Goal: Information Seeking & Learning: Find specific fact

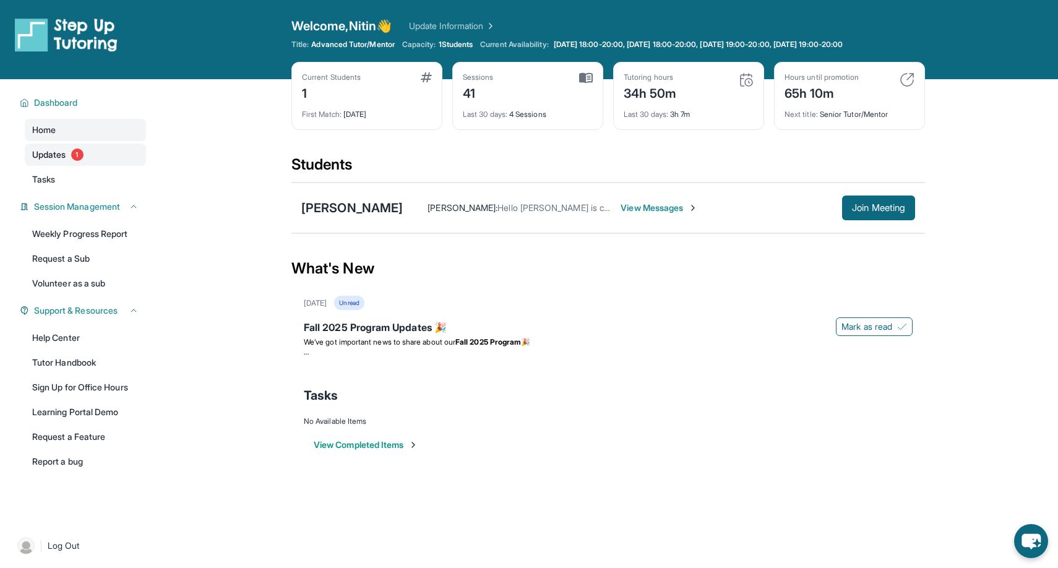
click at [94, 158] on link "Updates 1" at bounding box center [85, 154] width 121 height 22
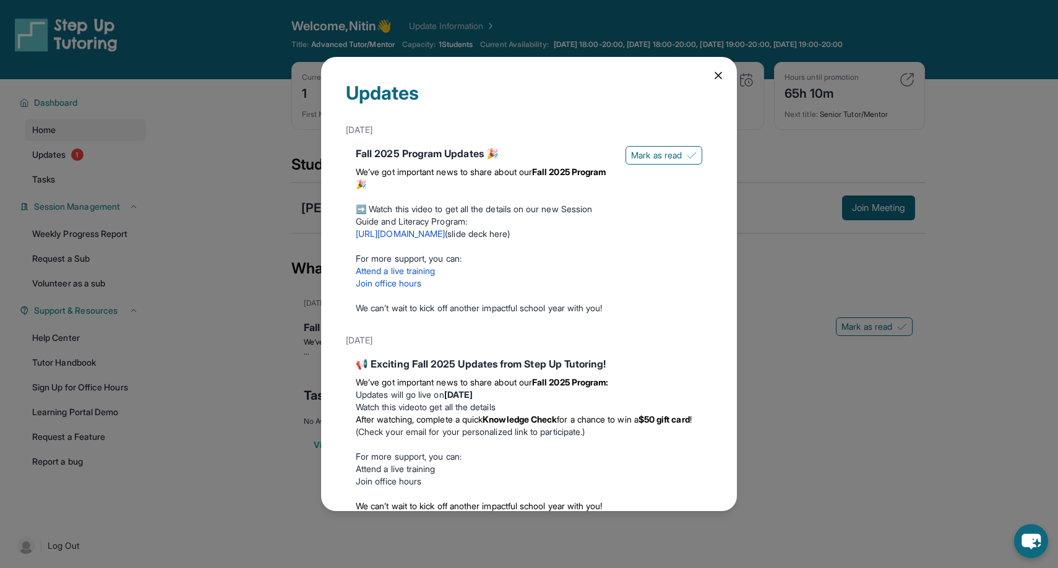
click at [711, 72] on div "Updates [DATE] Fall 2025 Program Updates 🎉 We’ve got important news to share ab…" at bounding box center [529, 284] width 416 height 454
click at [719, 76] on icon at bounding box center [718, 75] width 6 height 6
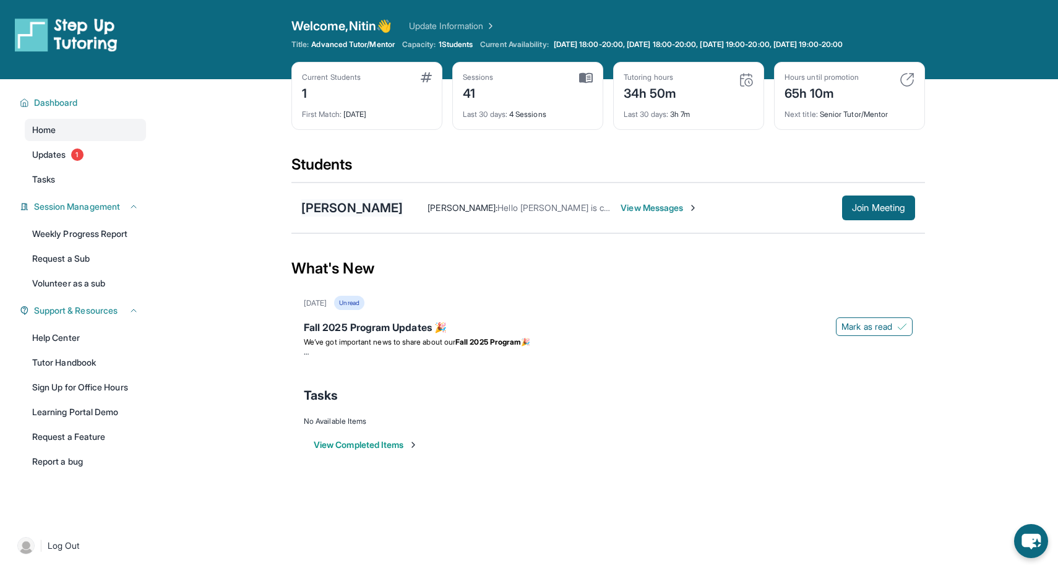
click at [377, 207] on div "[PERSON_NAME]" at bounding box center [351, 207] width 101 height 17
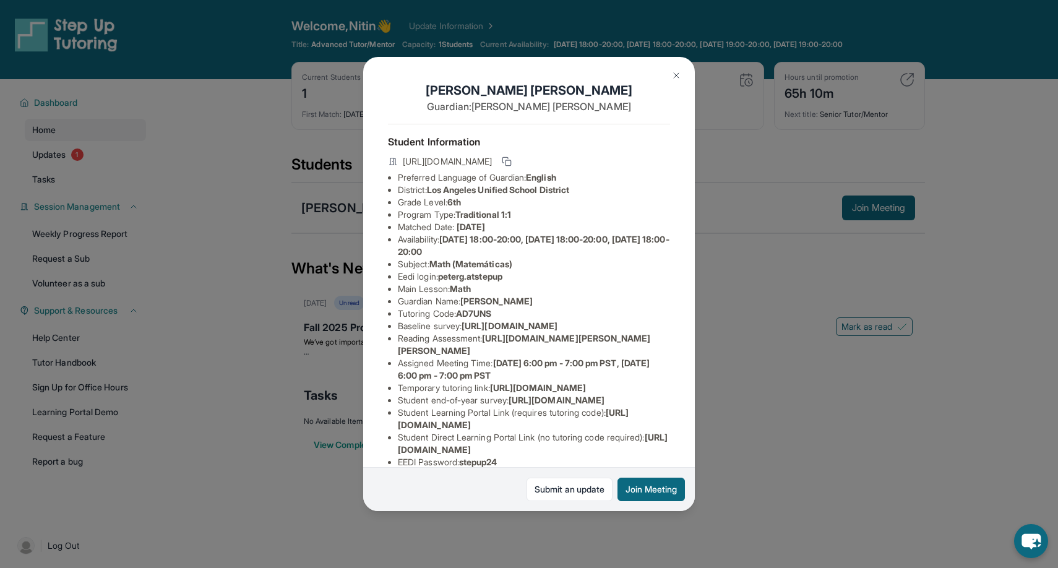
click at [683, 74] on button at bounding box center [676, 75] width 25 height 25
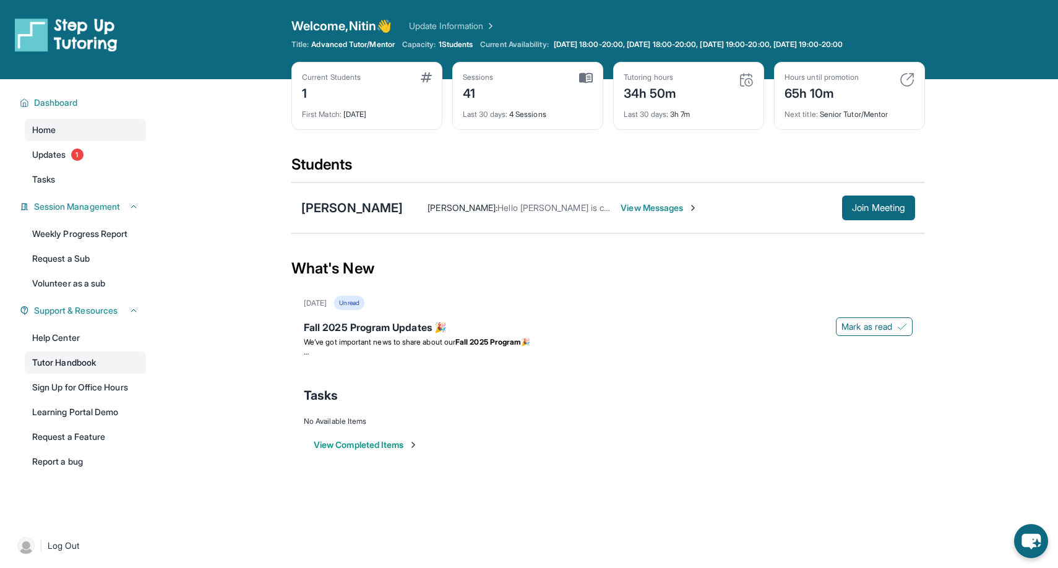
click at [87, 360] on link "Tutor Handbook" at bounding box center [85, 362] width 121 height 22
click at [889, 212] on span "Join Meeting" at bounding box center [878, 207] width 53 height 7
click at [762, 313] on div "Fall 2025 Program Updates 🎉 Mark as read We’ve got important news to share abou…" at bounding box center [608, 338] width 609 height 52
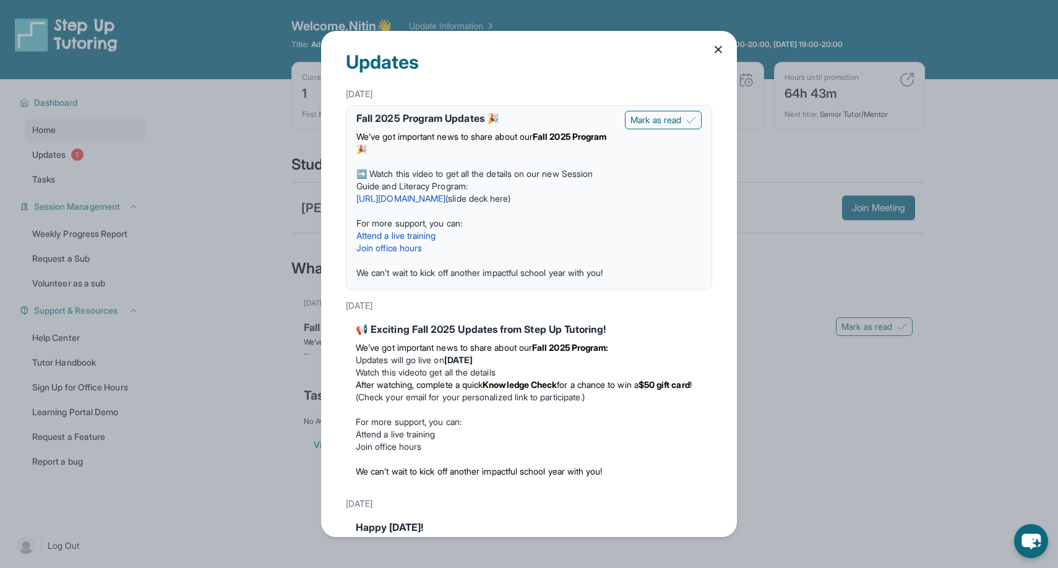
click at [445, 198] on link "[URL][DOMAIN_NAME]" at bounding box center [400, 198] width 89 height 11
click at [678, 122] on span "Mark as read" at bounding box center [655, 120] width 51 height 12
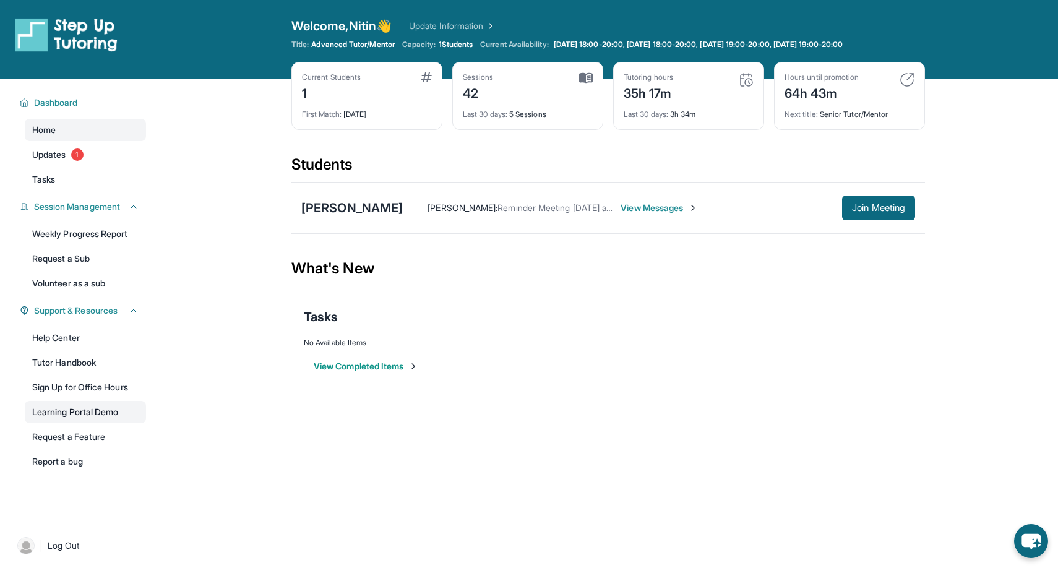
click at [112, 410] on link "Learning Portal Demo" at bounding box center [85, 412] width 121 height 22
click at [90, 412] on link "Learning Portal Demo" at bounding box center [85, 412] width 121 height 22
click at [870, 204] on span "Join Meeting" at bounding box center [878, 207] width 53 height 7
click at [852, 200] on button "Join Meeting" at bounding box center [878, 207] width 73 height 25
click at [878, 207] on span "Join Meeting" at bounding box center [878, 207] width 53 height 7
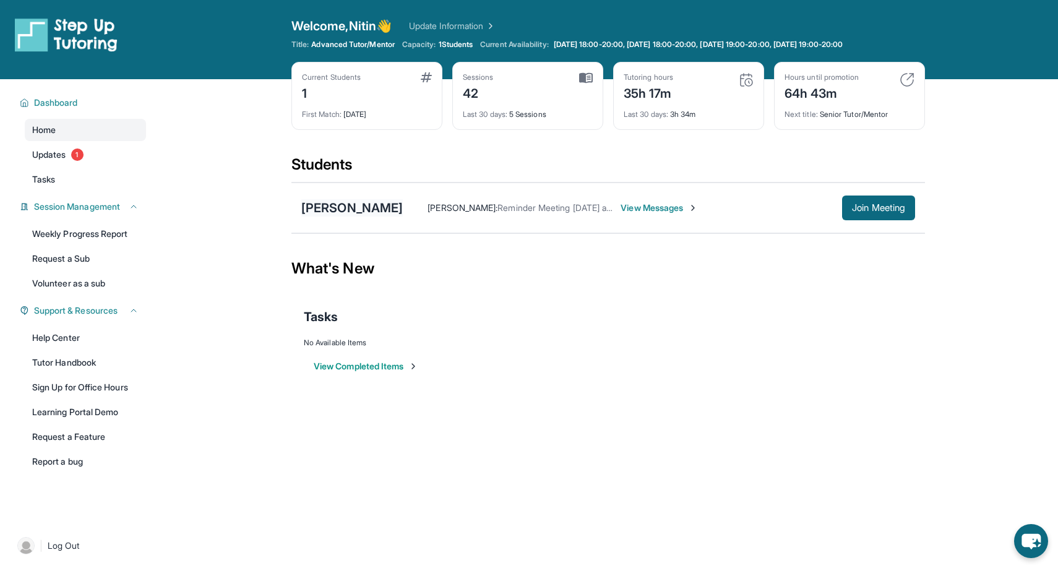
click at [381, 206] on div "[PERSON_NAME]" at bounding box center [351, 207] width 101 height 17
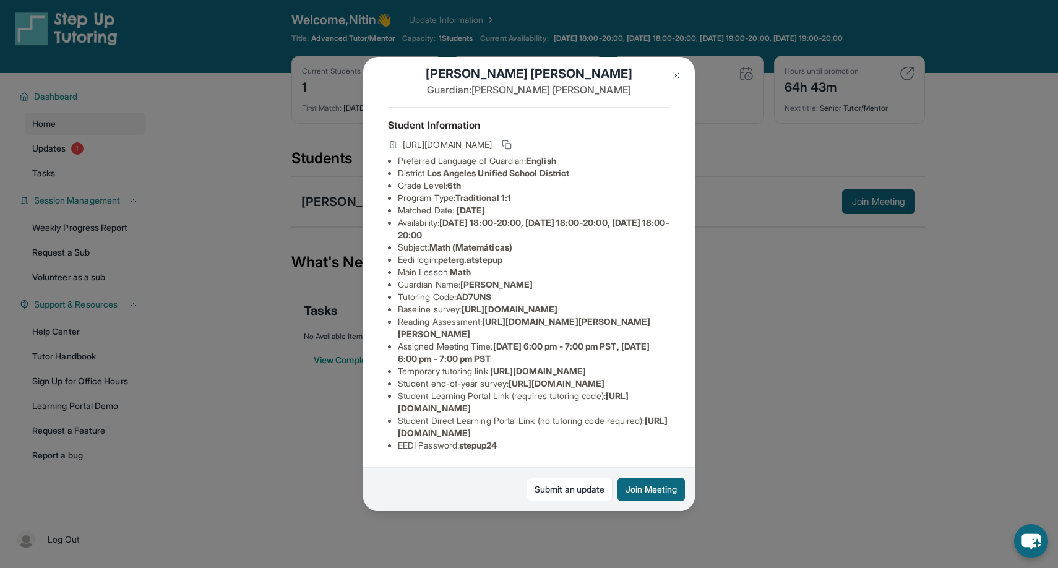
scroll to position [128, 0]
click at [496, 450] on span "stepup24" at bounding box center [478, 445] width 38 height 11
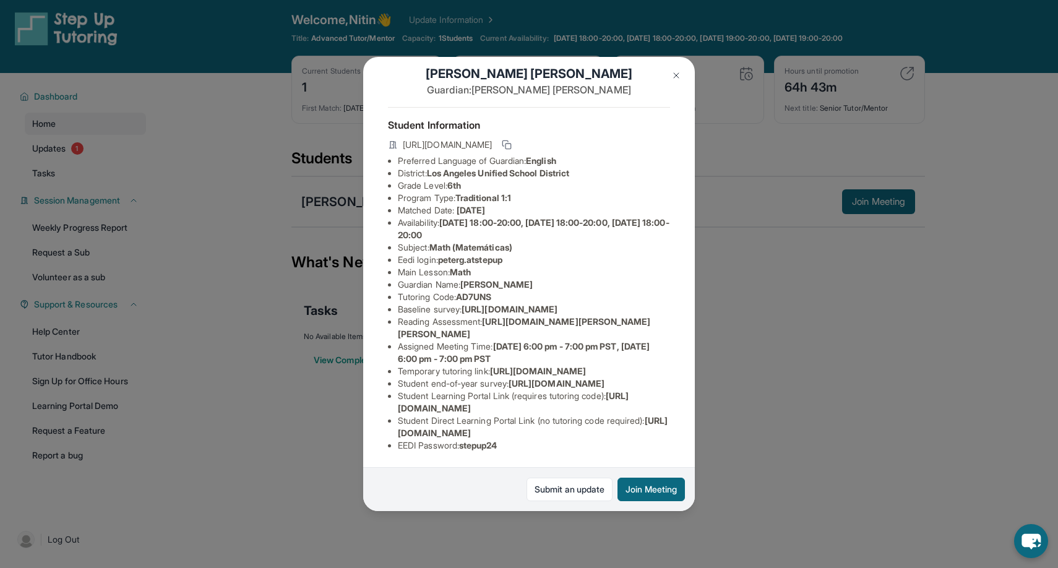
click at [494, 450] on span "stepup24" at bounding box center [478, 445] width 38 height 11
copy span "stepup24"
click at [490, 254] on span "peterg.atstepup" at bounding box center [470, 259] width 64 height 11
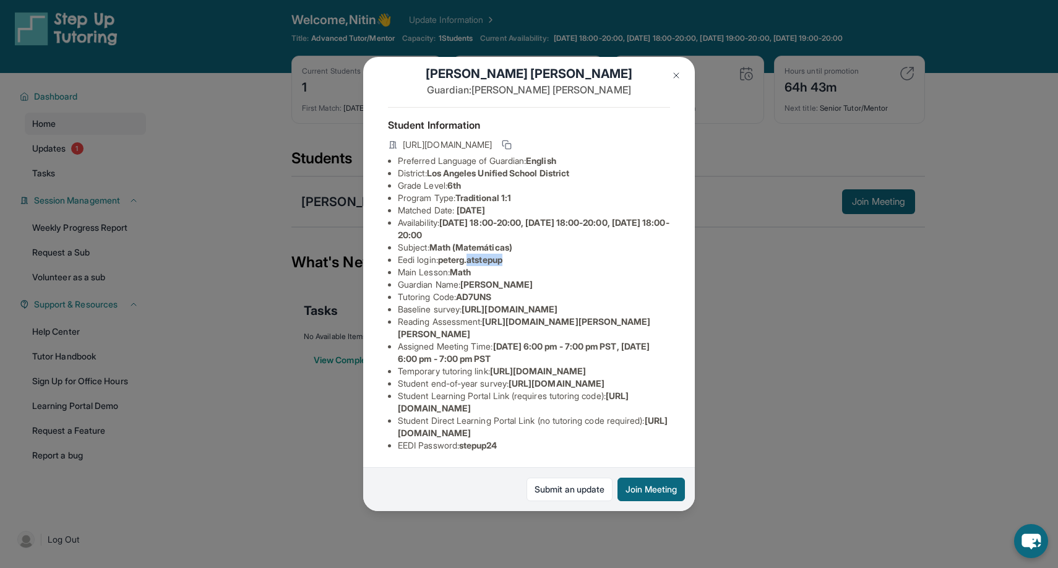
click at [490, 254] on span "peterg.atstepup" at bounding box center [470, 259] width 64 height 11
click at [442, 254] on li "Eedi login : peterg.atstepup" at bounding box center [534, 260] width 272 height 12
drag, startPoint x: 442, startPoint y: 189, endPoint x: 510, endPoint y: 187, distance: 67.4
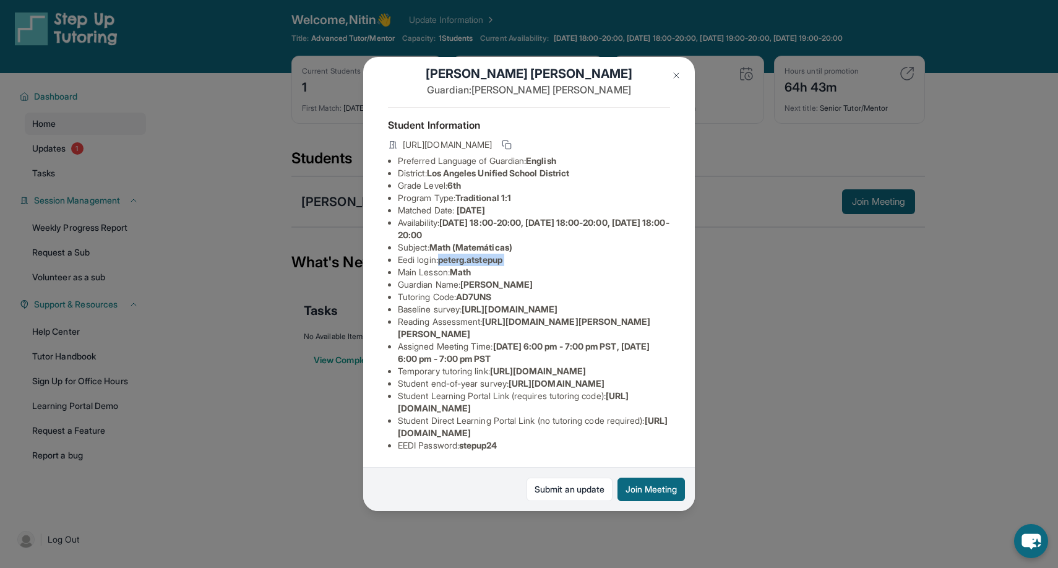
click at [510, 254] on li "Eedi login : peterg.atstepup" at bounding box center [534, 260] width 272 height 12
click at [785, 426] on div "Peter Gonzalez Guardian: Flor Hernandez Student Information https://student-por…" at bounding box center [529, 284] width 1058 height 568
